Goal: Navigation & Orientation: Find specific page/section

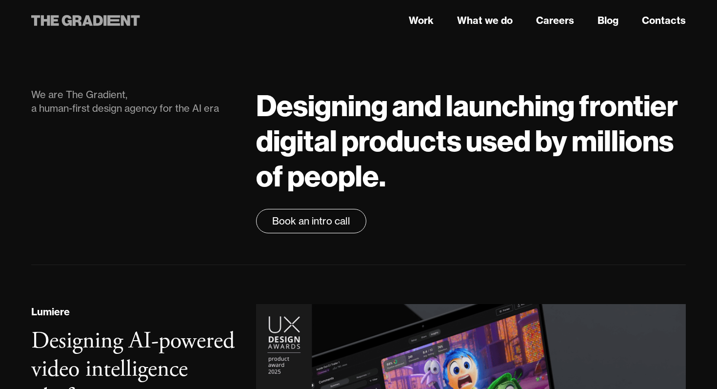
click at [110, 20] on icon at bounding box center [113, 20] width 13 height 11
click at [602, 20] on link "Blog" at bounding box center [607, 20] width 21 height 15
